Goal: Task Accomplishment & Management: Use online tool/utility

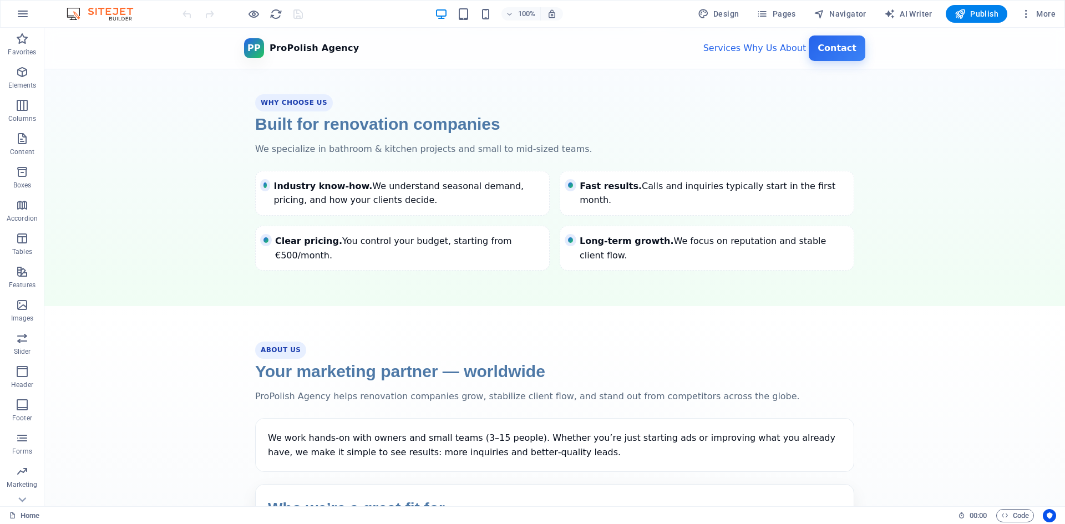
scroll to position [887, 0]
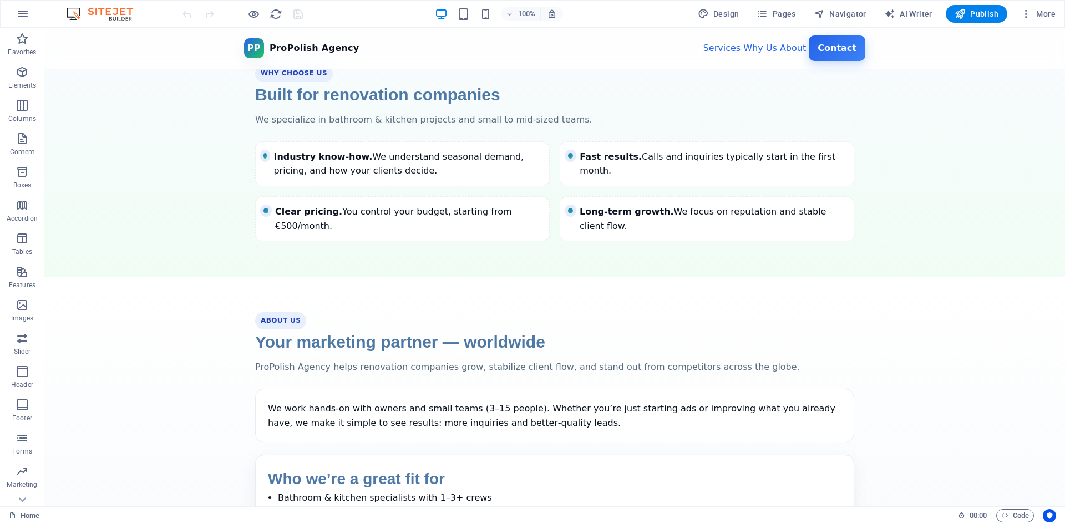
drag, startPoint x: 688, startPoint y: 202, endPoint x: 723, endPoint y: 206, distance: 35.7
click at [713, 205] on div "Long‑term growth. We focus on reputation and stable client flow." at bounding box center [712, 219] width 266 height 28
drag, startPoint x: 745, startPoint y: 194, endPoint x: 761, endPoint y: 199, distance: 16.7
click at [750, 205] on div "Long‑term growth. We focus on reputation and stable client flow." at bounding box center [712, 219] width 266 height 28
click at [779, 205] on div "Long‑term growth. We focus on reputation and stable client flow." at bounding box center [712, 219] width 266 height 28
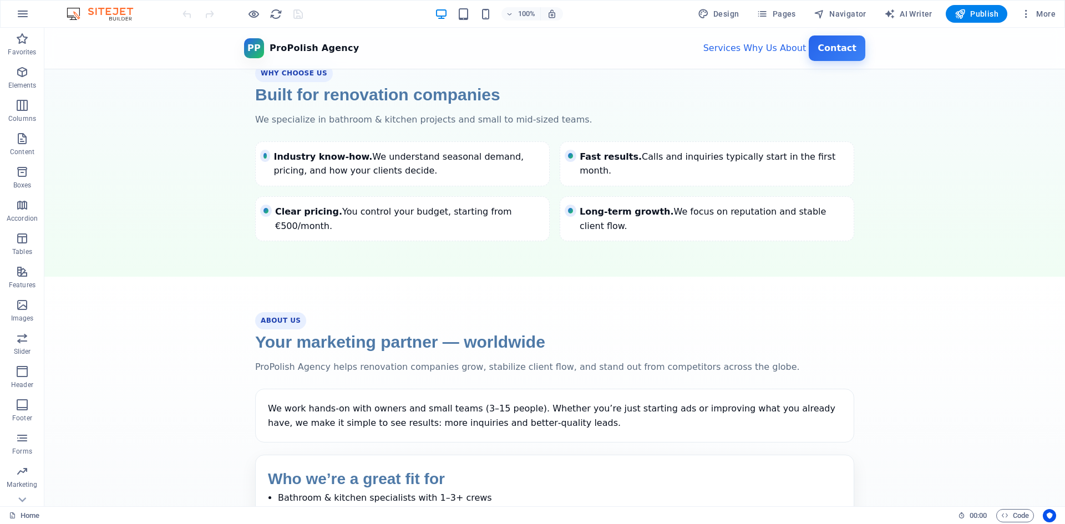
drag, startPoint x: 765, startPoint y: 197, endPoint x: 745, endPoint y: 195, distance: 19.5
click at [749, 205] on div "Long‑term growth. We focus on reputation and stable client flow." at bounding box center [712, 219] width 266 height 28
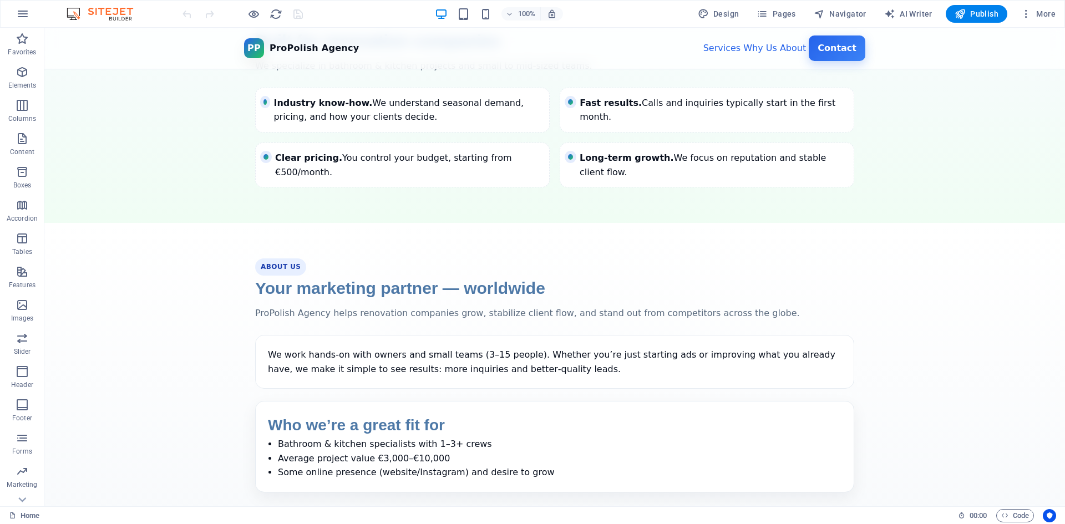
scroll to position [1054, 0]
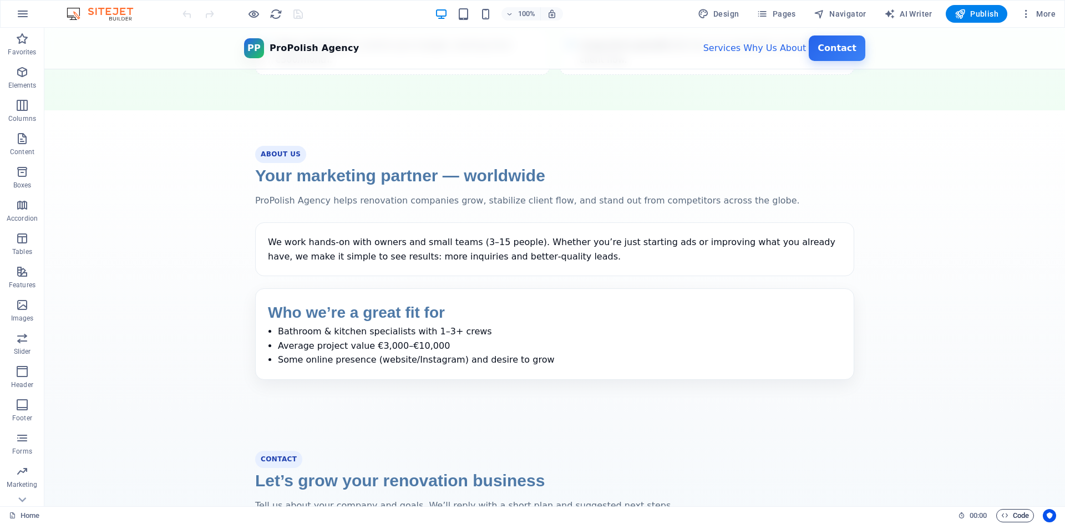
click at [1021, 510] on span "Code" at bounding box center [1015, 515] width 28 height 13
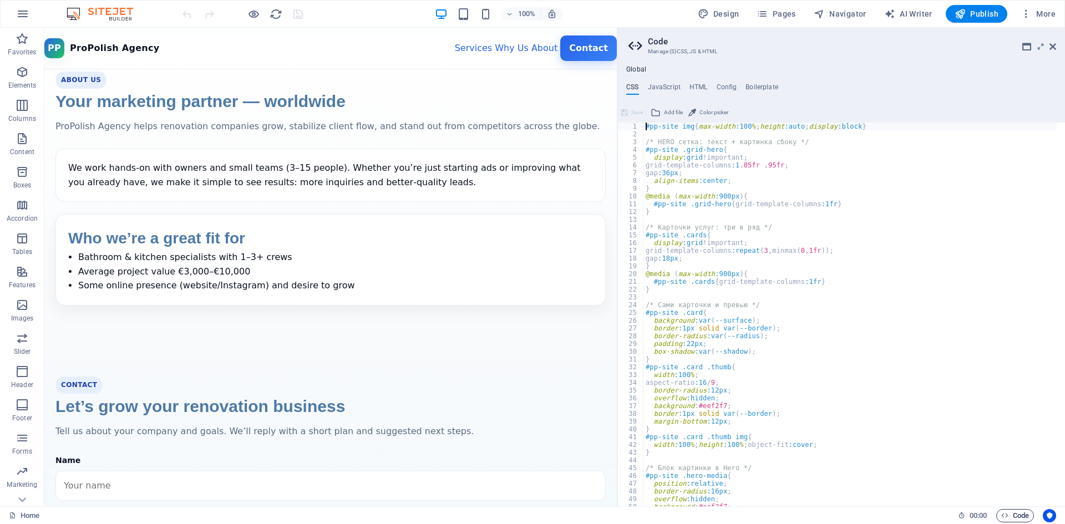
scroll to position [1016, 0]
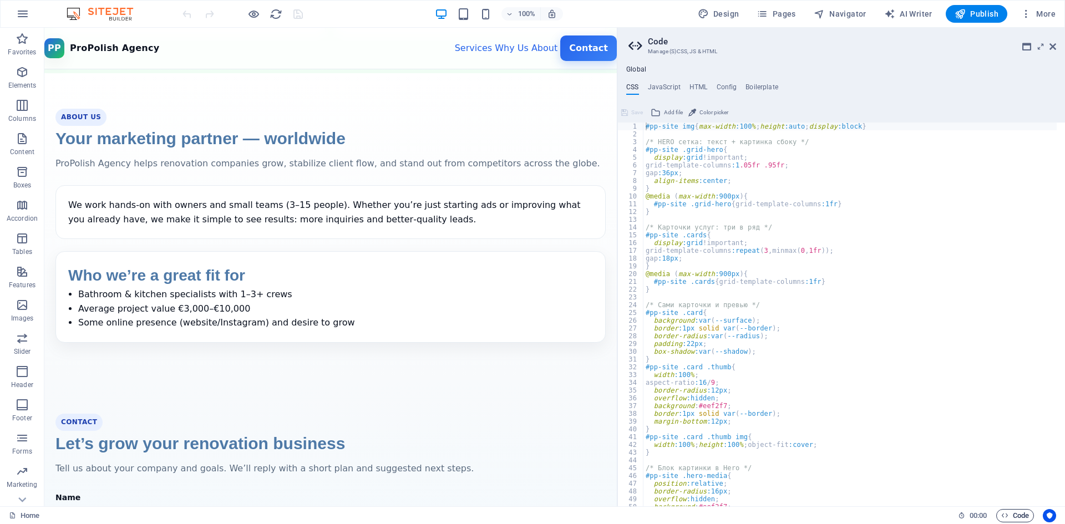
click at [1021, 510] on span "Code" at bounding box center [1015, 515] width 28 height 13
click at [523, 378] on section "About Us Your marketing partner — worldwide ProPolish Agency helps renovation c…" at bounding box center [330, 225] width 572 height 305
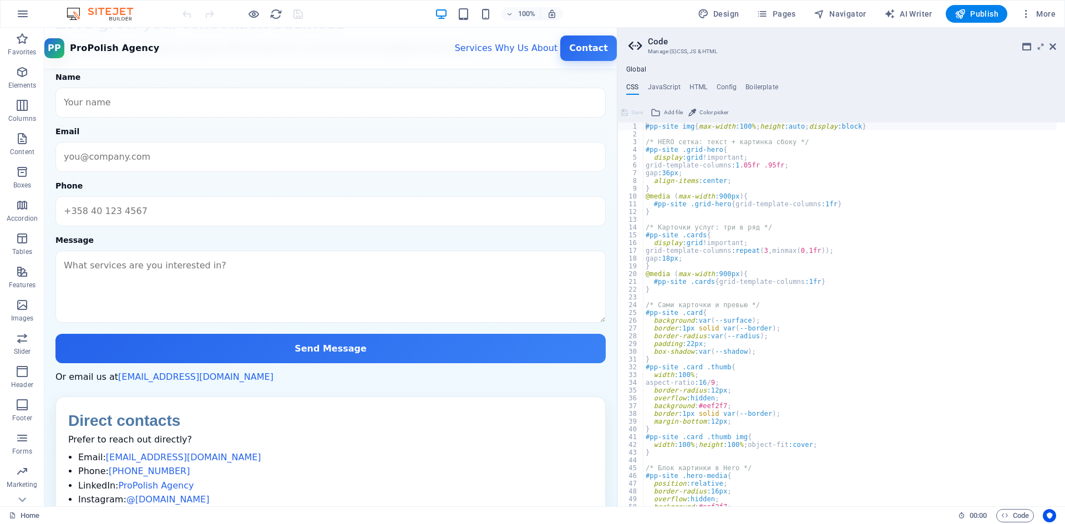
scroll to position [1492, 0]
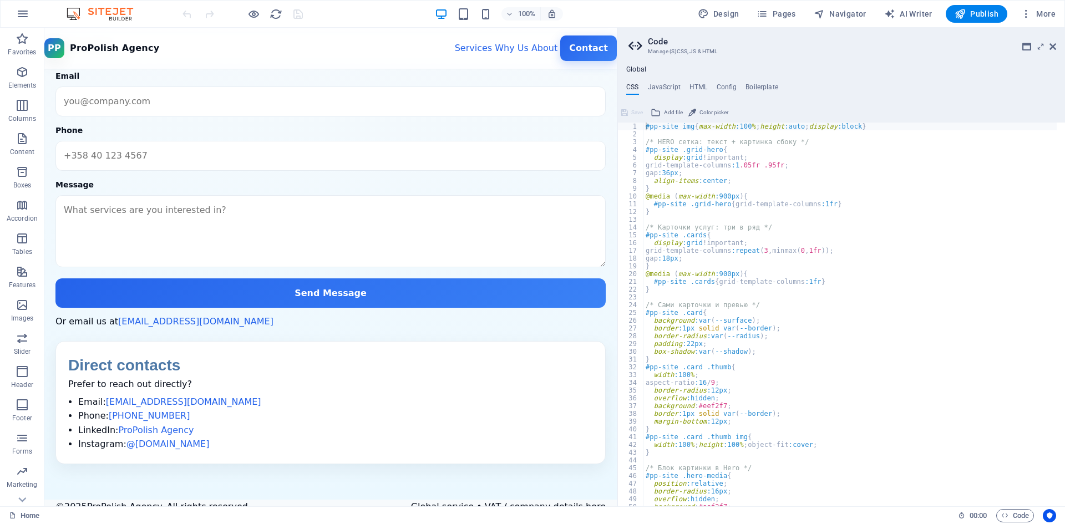
type textarea "#pp-site .cards{grid-template-columns:1fr}"
click at [967, 279] on div "#pp-site img { max-width :100 % ; height :auto ; display :block } /* HERO сетка…" at bounding box center [850, 322] width 414 height 399
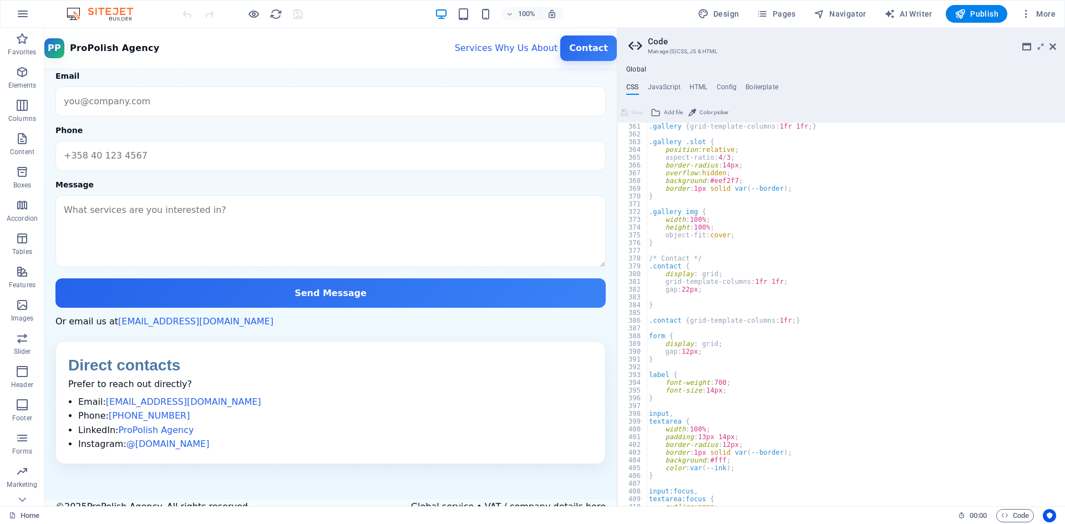
scroll to position [3024, 0]
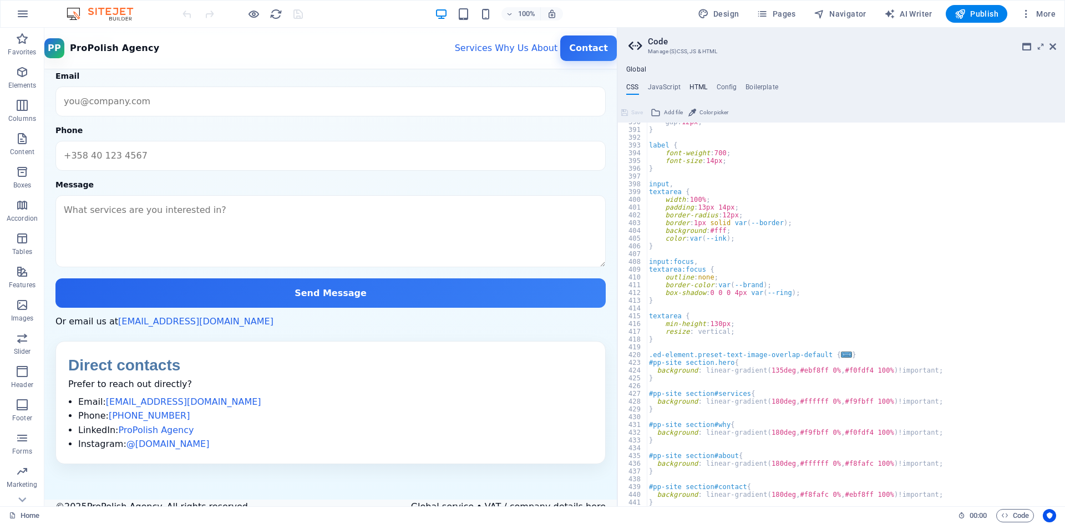
click at [698, 84] on h4 "HTML" at bounding box center [698, 89] width 18 height 12
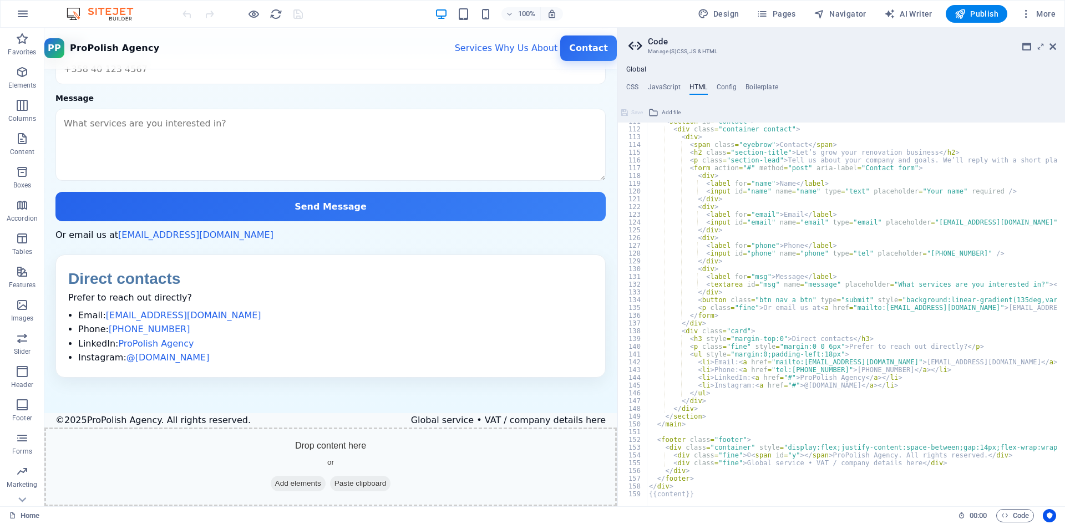
scroll to position [1603, 0]
drag, startPoint x: 488, startPoint y: 418, endPoint x: 516, endPoint y: 416, distance: 27.8
click at [514, 418] on div "Global service • VAT / company details here" at bounding box center [508, 420] width 195 height 14
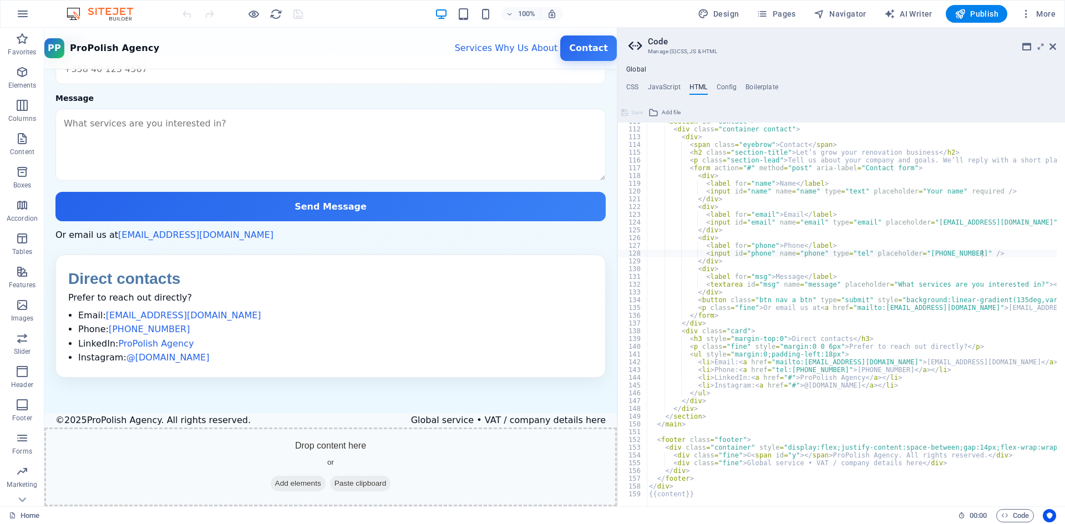
type textarea "<div>"
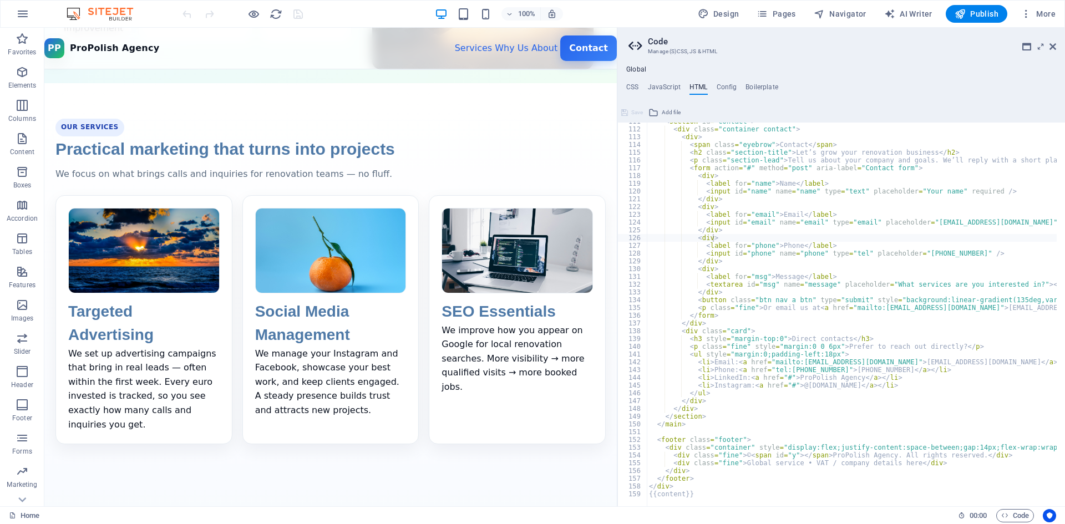
scroll to position [388, 0]
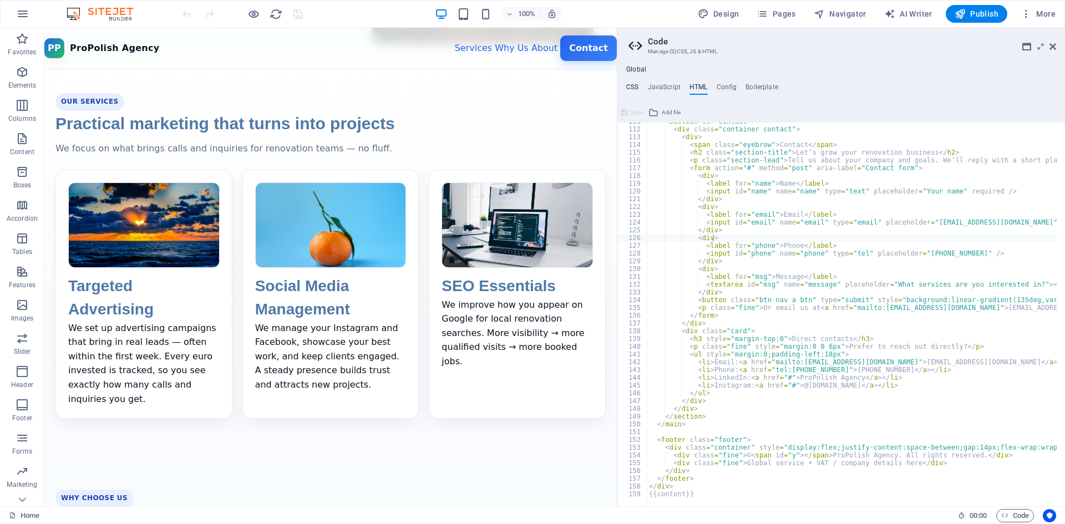
click at [637, 84] on h4 "CSS" at bounding box center [632, 89] width 12 height 12
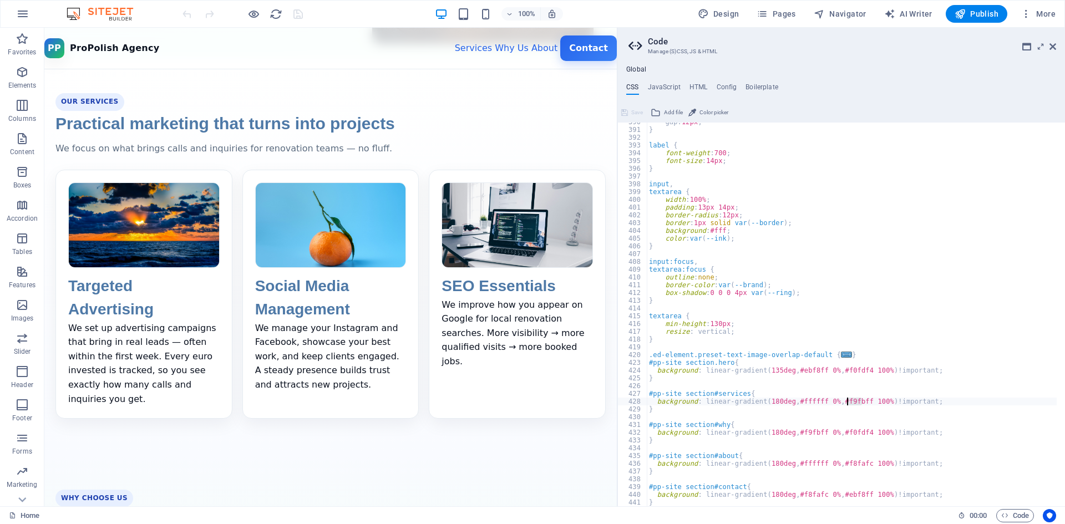
drag, startPoint x: 861, startPoint y: 401, endPoint x: 846, endPoint y: 401, distance: 15.0
click at [846, 401] on div "gap: 12px ; } label { font-weight : 700 ; font-size : 14px ; } input , textarea…" at bounding box center [852, 317] width 410 height 399
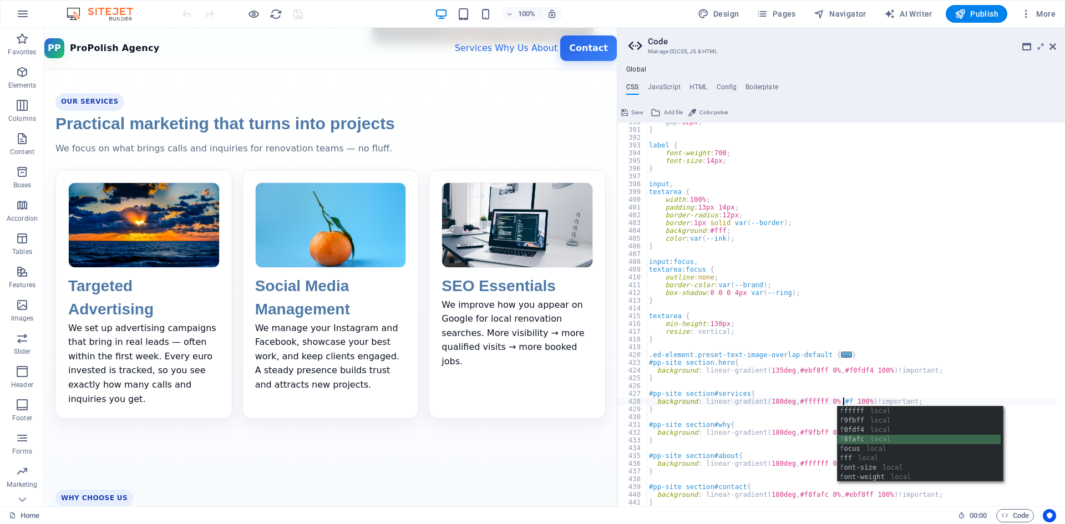
click at [889, 440] on div "f fffff local f 9fbff local f 0fdf4 local f 8fafc local f ocus local f ff local…" at bounding box center [918, 453] width 163 height 94
type textarea "background: linear-gradient(180deg, #ffffff 0%, #f8fafc 100%) !important;"
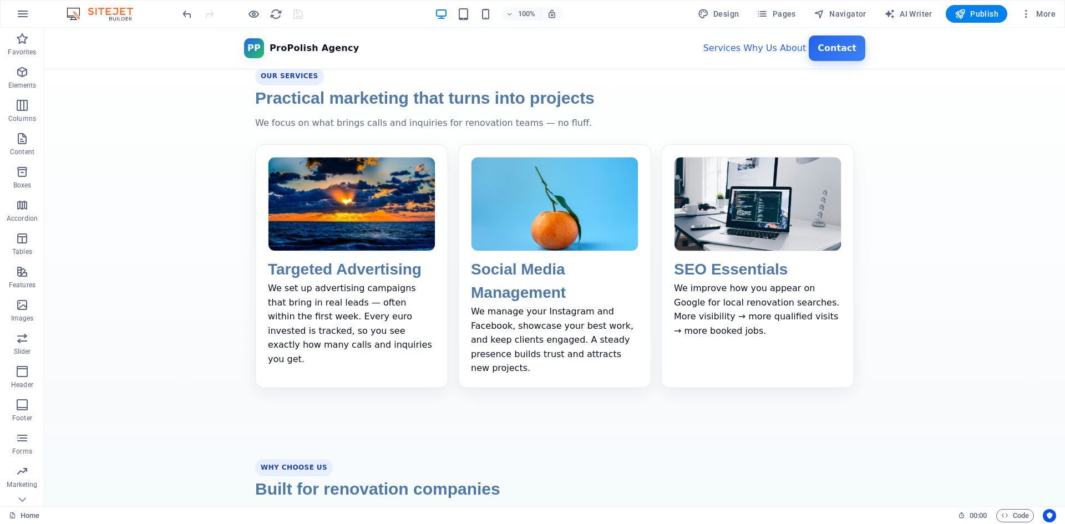
scroll to position [429, 0]
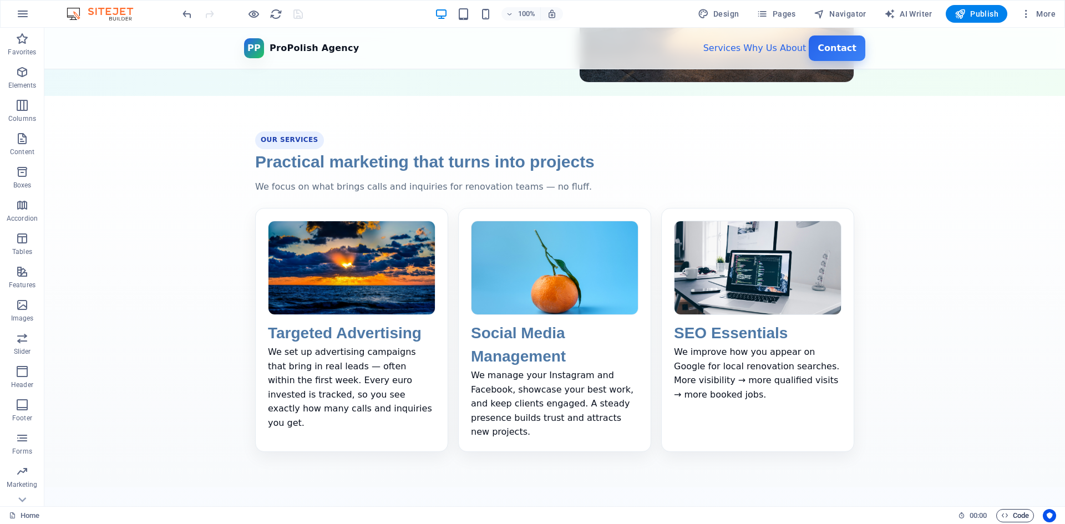
click at [1010, 514] on span "Code" at bounding box center [1015, 515] width 28 height 13
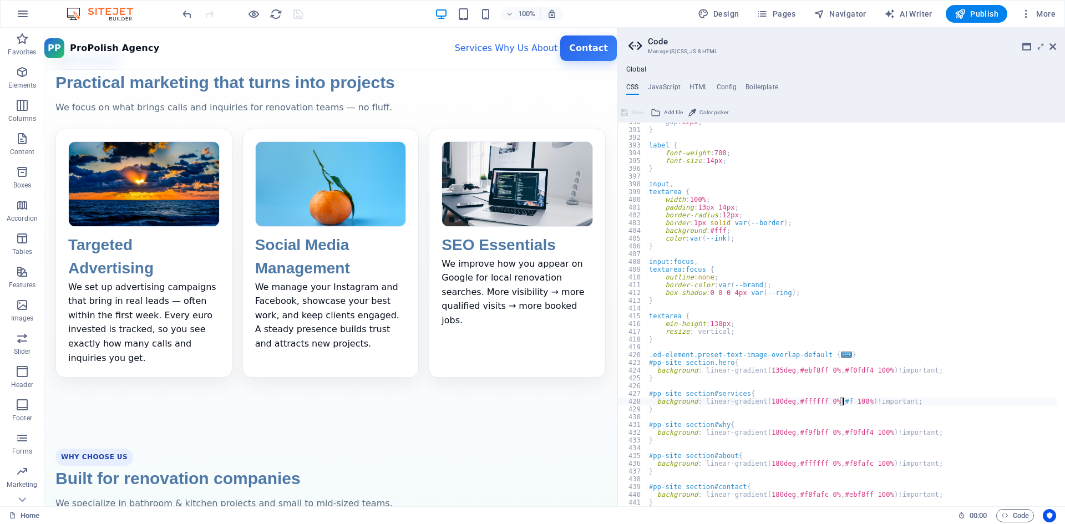
scroll to position [3024, 0]
type textarea "background: linear-gradient(180deg, #ffffff 0%, #f9fbff 100%) !important;"
click at [955, 400] on div "gap: 12px ; } label { font-weight : 700 ; font-size : 14px ; } input , textarea…" at bounding box center [852, 317] width 410 height 399
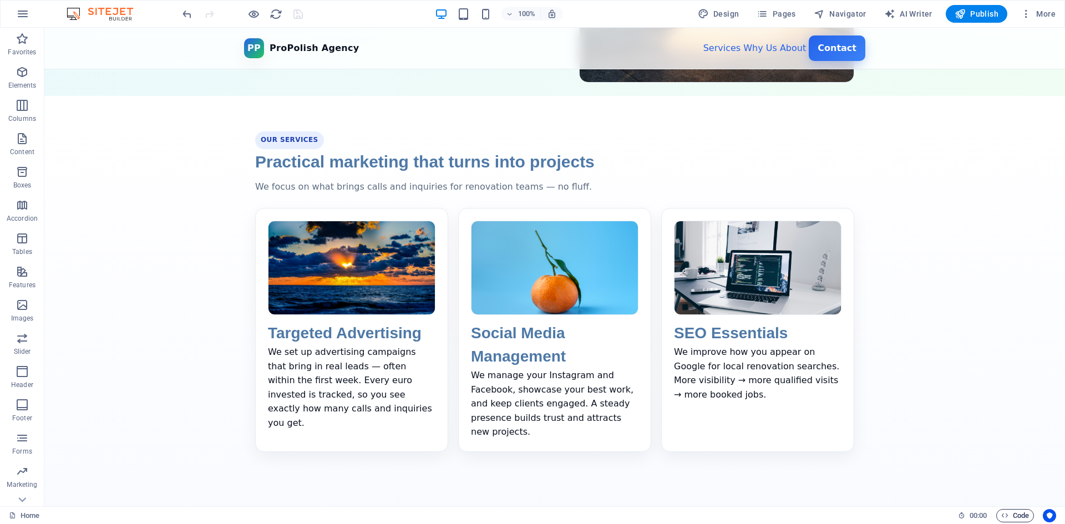
click at [1008, 516] on span "Code" at bounding box center [1015, 515] width 28 height 13
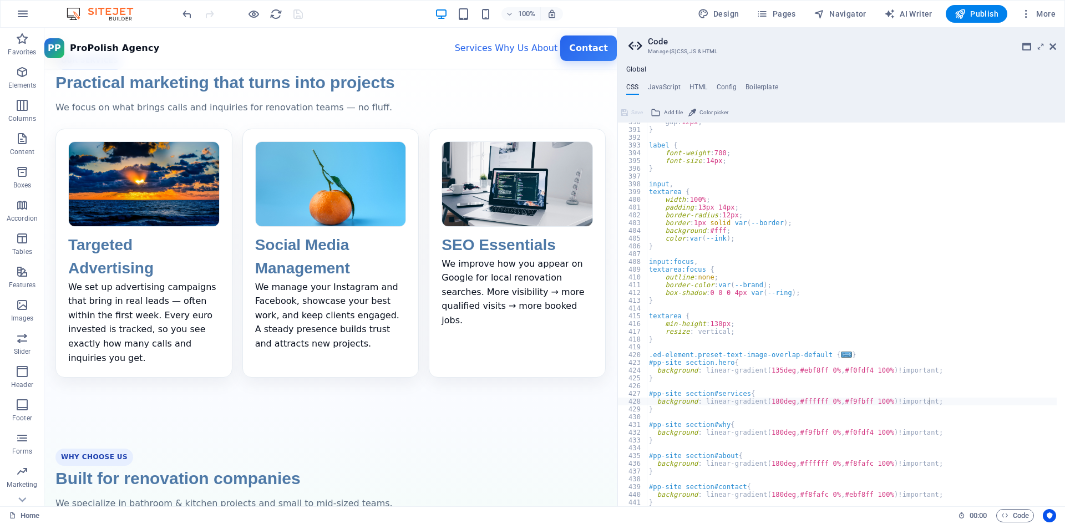
click at [699, 81] on div "Global CSS JavaScript HTML Config Boilerplate background: linear-gradient(180de…" at bounding box center [841, 285] width 448 height 441
click at [700, 87] on h4 "HTML" at bounding box center [698, 89] width 18 height 12
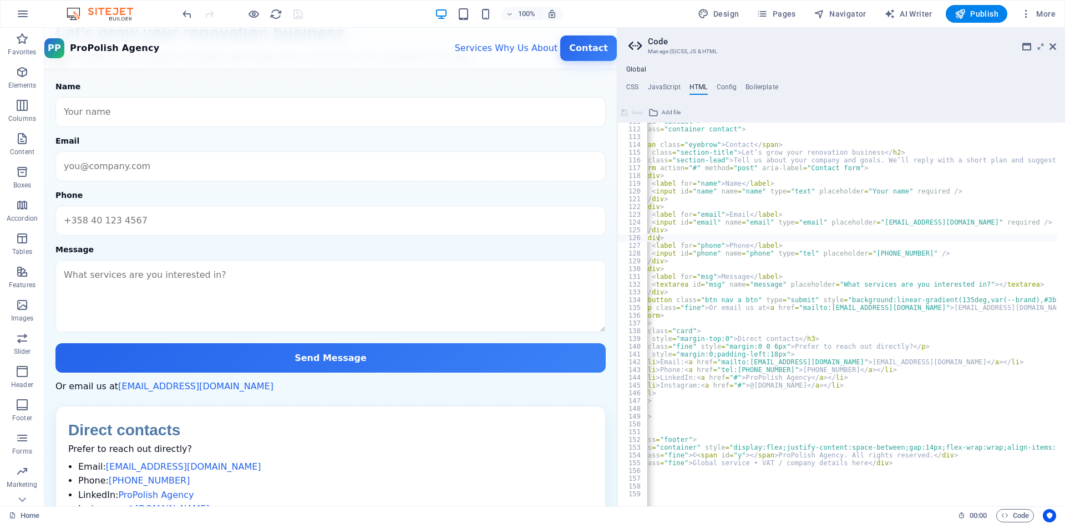
scroll to position [0, 0]
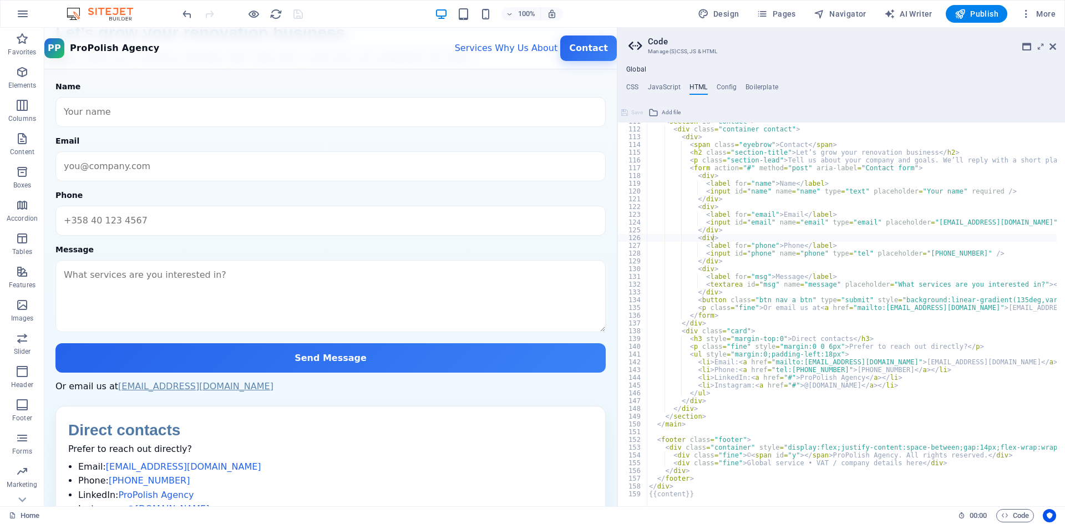
click at [210, 392] on link "[EMAIL_ADDRESS][DOMAIN_NAME]" at bounding box center [195, 386] width 155 height 11
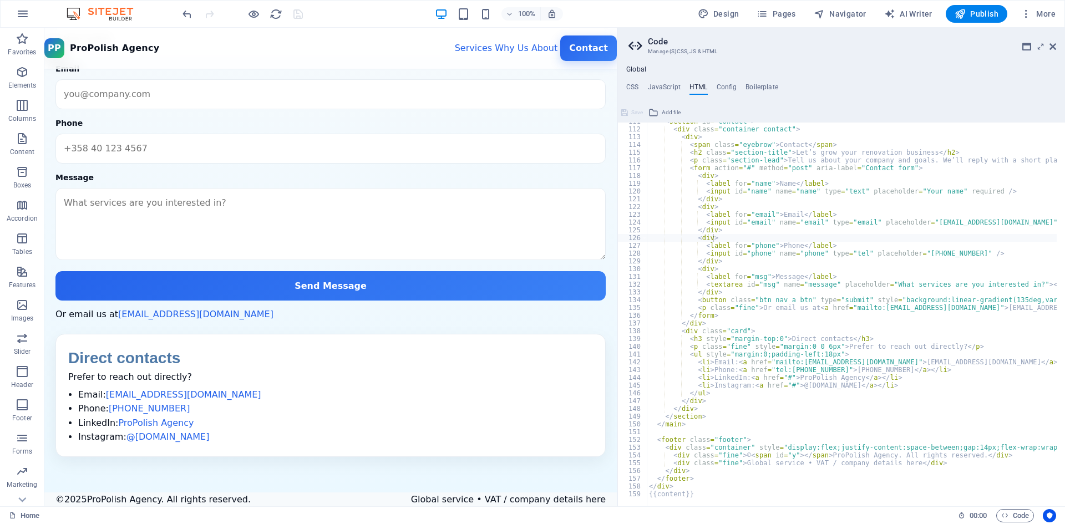
scroll to position [1603, 0]
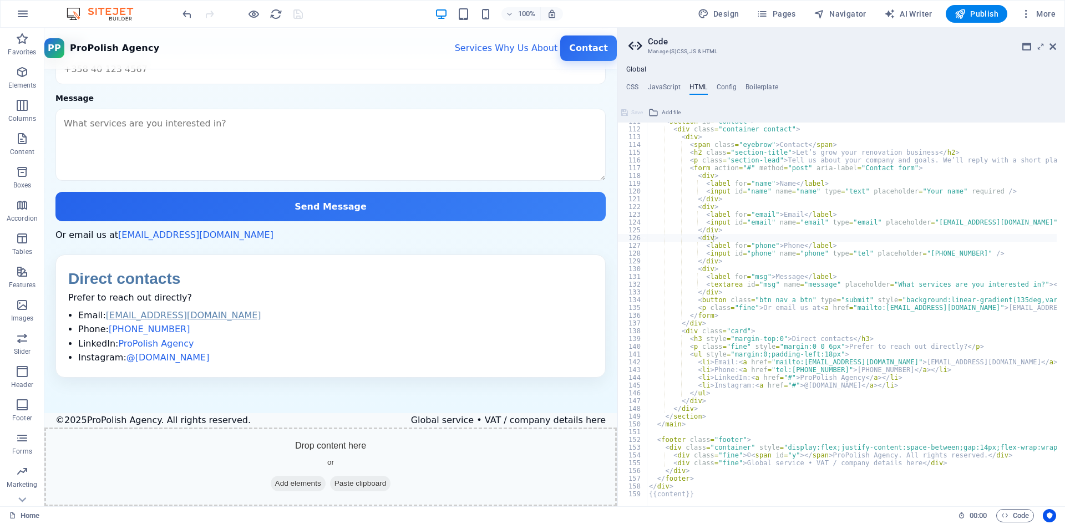
drag, startPoint x: 247, startPoint y: 312, endPoint x: 105, endPoint y: 316, distance: 141.5
click at [110, 313] on li "Email: [EMAIL_ADDRESS][DOMAIN_NAME]" at bounding box center [335, 315] width 515 height 14
drag, startPoint x: 101, startPoint y: 314, endPoint x: 265, endPoint y: 317, distance: 164.2
click at [146, 313] on li "Email: [EMAIL_ADDRESS][DOMAIN_NAME]" at bounding box center [335, 315] width 515 height 14
drag, startPoint x: 823, startPoint y: 455, endPoint x: 847, endPoint y: 455, distance: 23.8
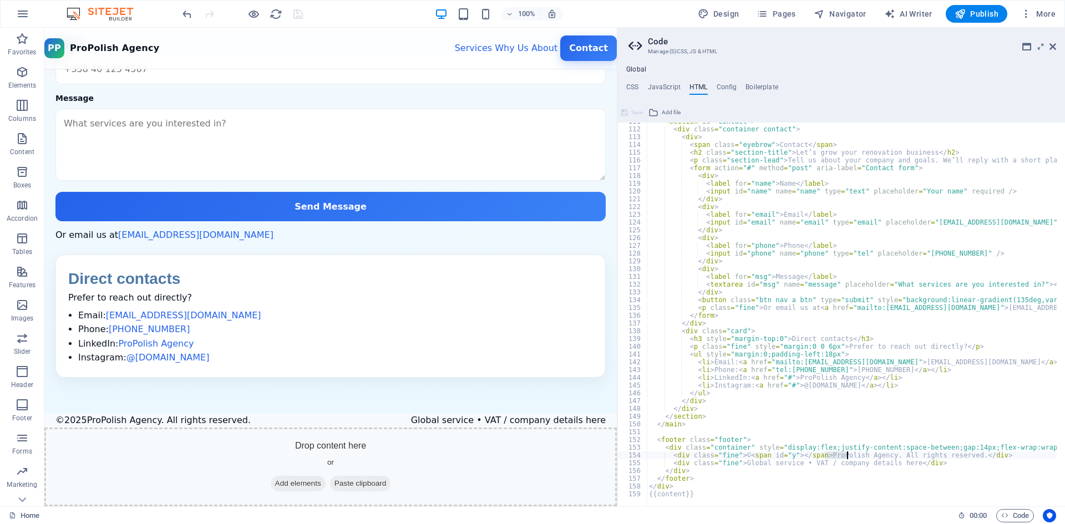
drag, startPoint x: 902, startPoint y: 362, endPoint x: 1005, endPoint y: 363, distance: 103.2
type textarea "<li>Email: <a href="mailto:[EMAIL_ADDRESS][DOMAIN_NAME]">[EMAIL_ADDRESS][DOMAIN…"
